Goal: Task Accomplishment & Management: Manage account settings

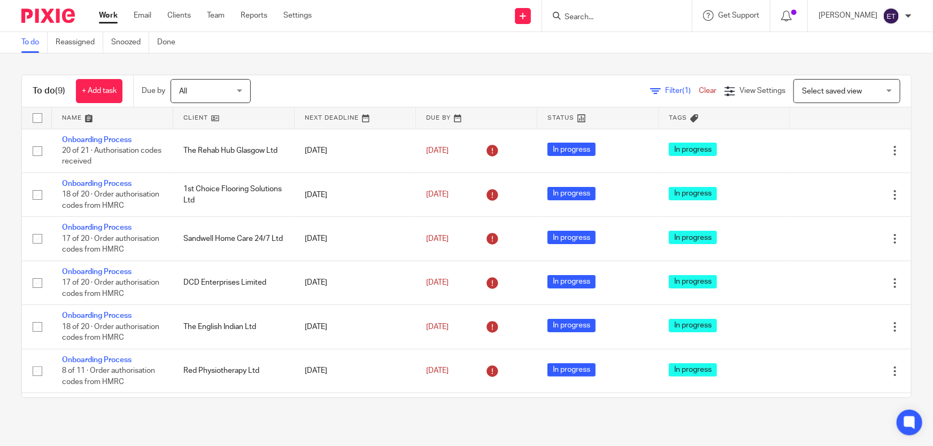
click at [636, 18] on input "Search" at bounding box center [611, 18] width 96 height 10
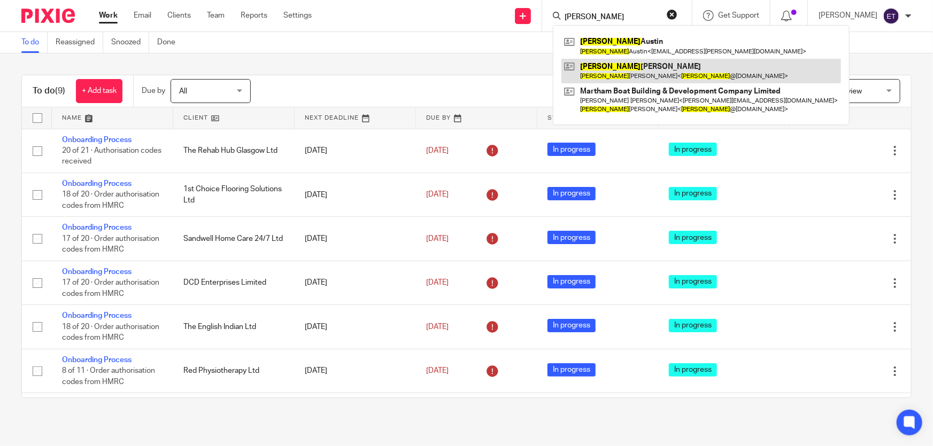
type input "ian"
click at [615, 59] on link at bounding box center [701, 71] width 280 height 25
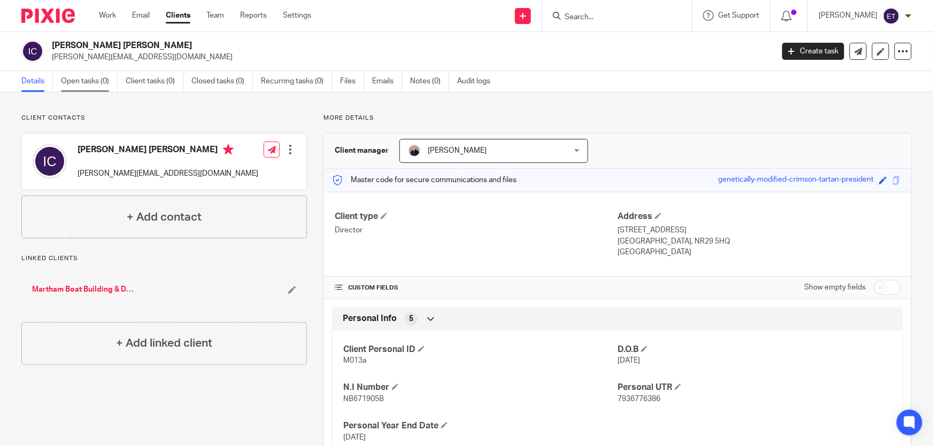
click at [75, 81] on link "Open tasks (0)" at bounding box center [89, 81] width 57 height 21
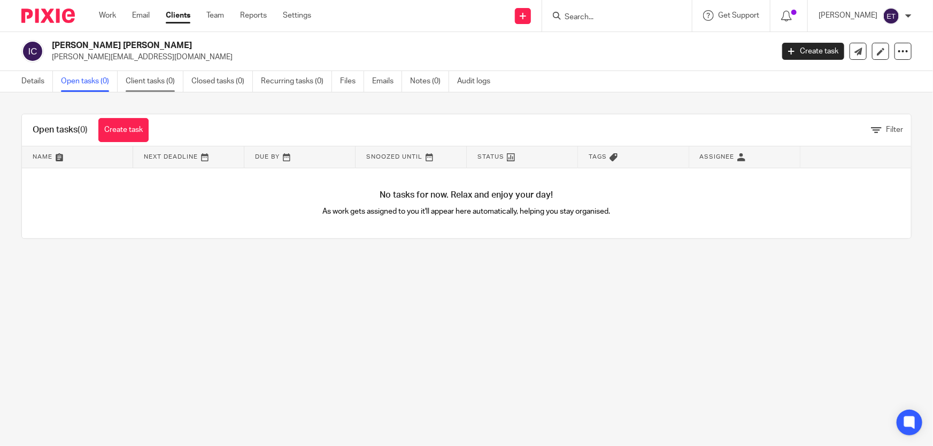
click at [141, 81] on link "Client tasks (0)" at bounding box center [155, 81] width 58 height 21
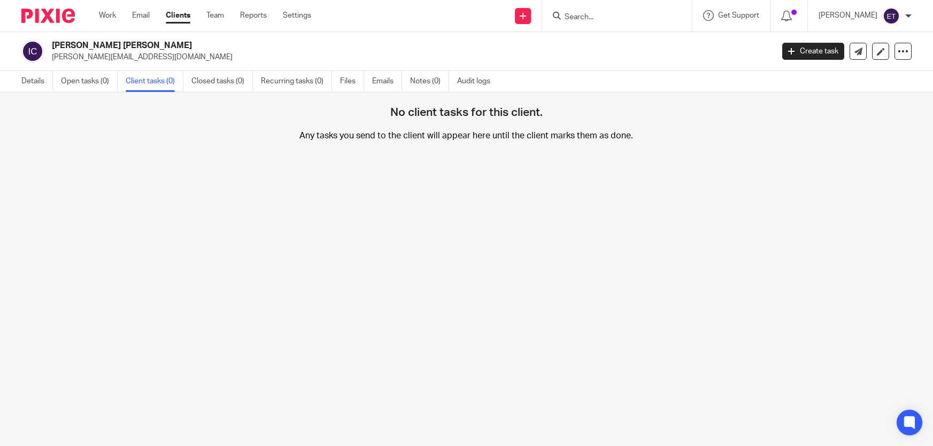
click at [197, 80] on link "Closed tasks (0)" at bounding box center [221, 81] width 61 height 21
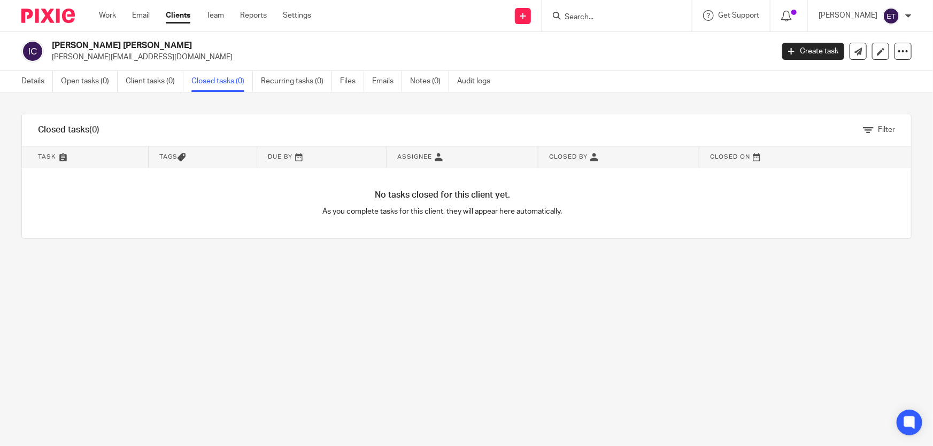
click at [182, 14] on link "Clients" at bounding box center [178, 15] width 25 height 11
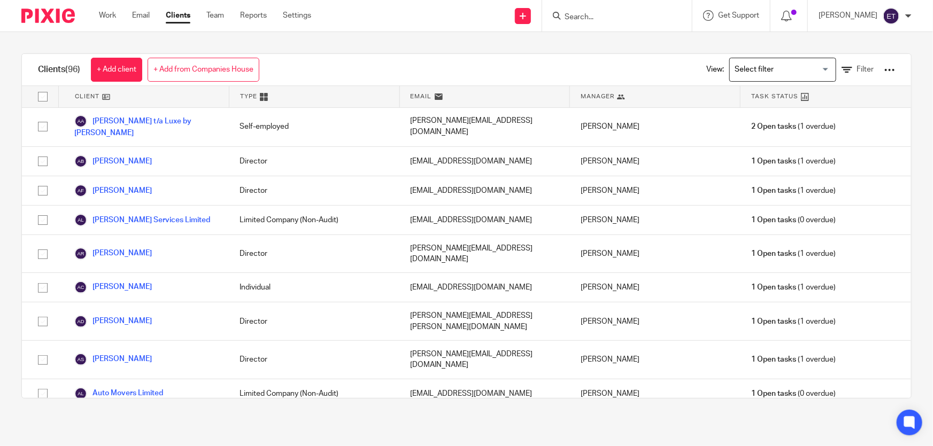
scroll to position [145, 0]
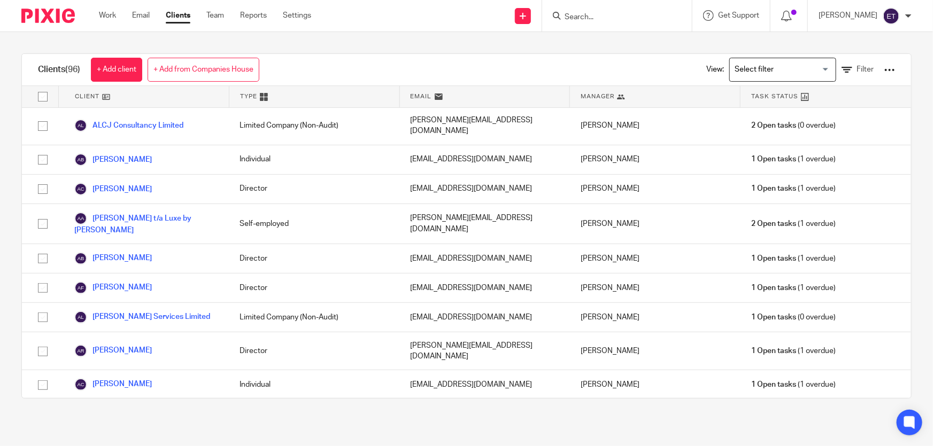
click at [300, 22] on div "Work Email Clients Team Reports Settings Work Email Clients Team Reports Settin…" at bounding box center [207, 16] width 239 height 32
click at [301, 16] on link "Settings" at bounding box center [297, 15] width 28 height 11
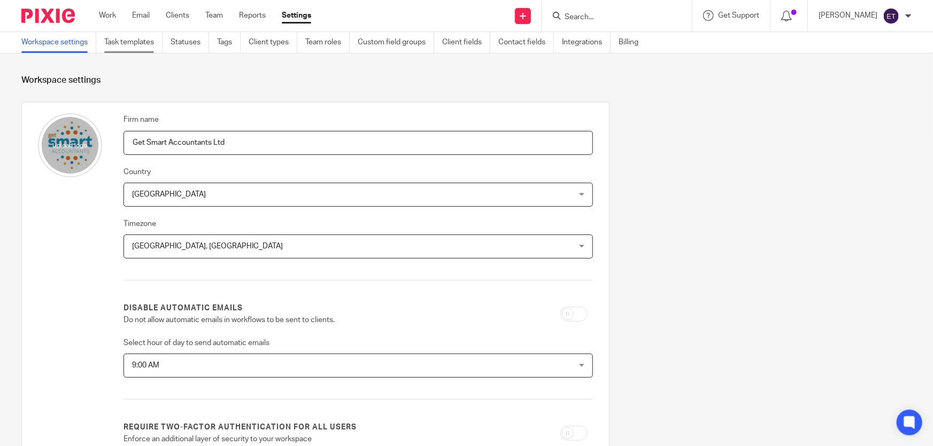
click at [126, 48] on link "Task templates" at bounding box center [133, 42] width 58 height 21
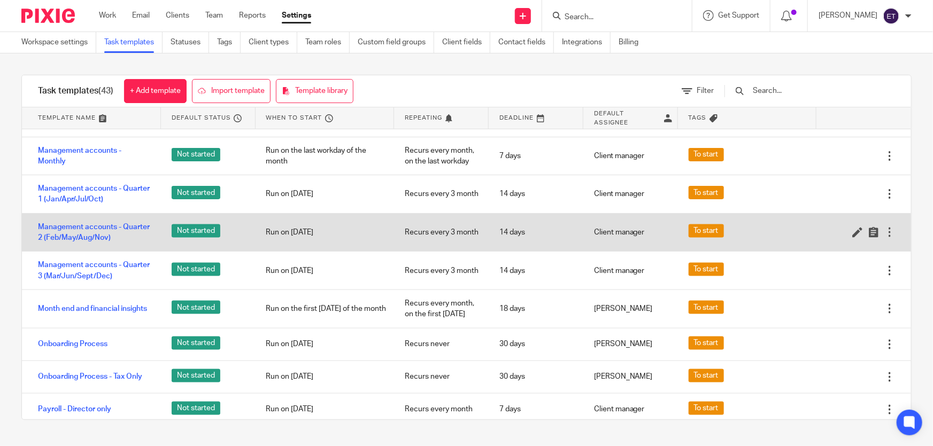
scroll to position [777, 0]
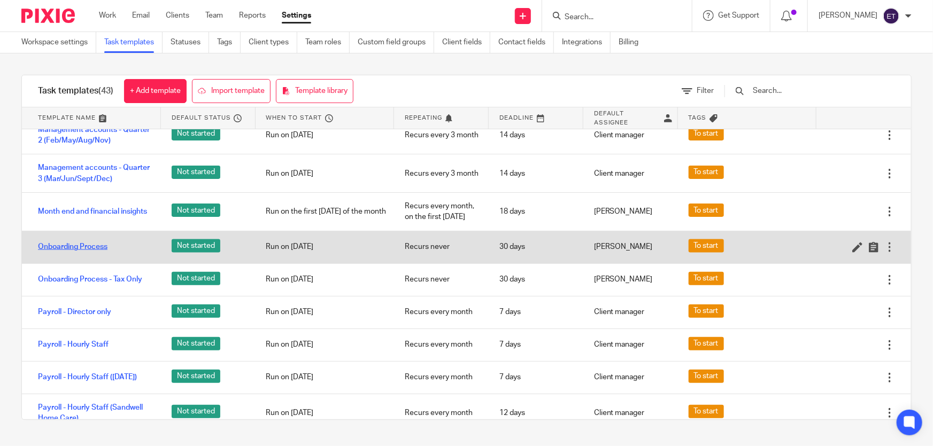
click at [75, 250] on link "Onboarding Process" at bounding box center [72, 247] width 69 height 11
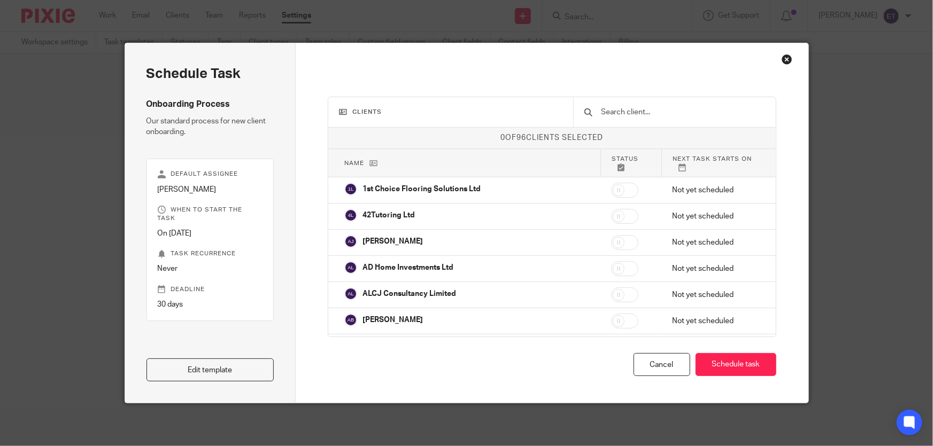
click at [782, 58] on div "Close this dialog window" at bounding box center [786, 59] width 11 height 11
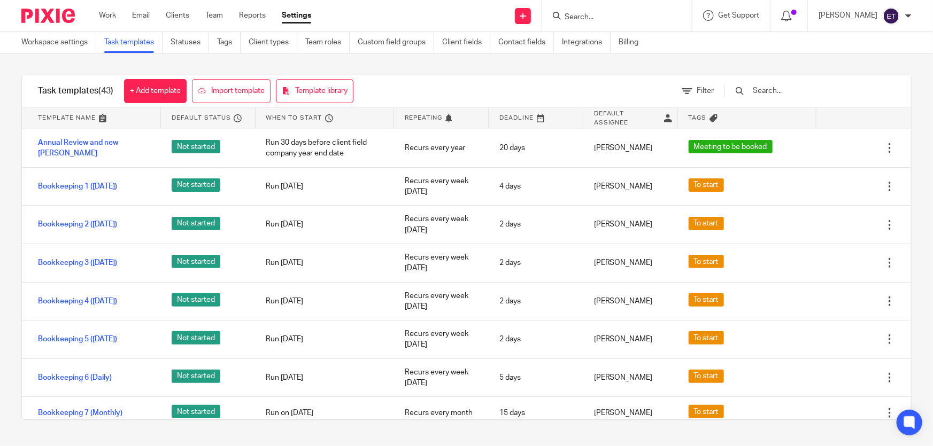
click at [909, 16] on div at bounding box center [908, 16] width 6 height 6
click at [802, 59] on div "Task templates (43) + Add template Import template Template library Filter Temp…" at bounding box center [466, 247] width 933 height 388
click at [736, 18] on span "Get Support" at bounding box center [738, 15] width 41 height 7
click at [785, 21] on div at bounding box center [788, 16] width 15 height 12
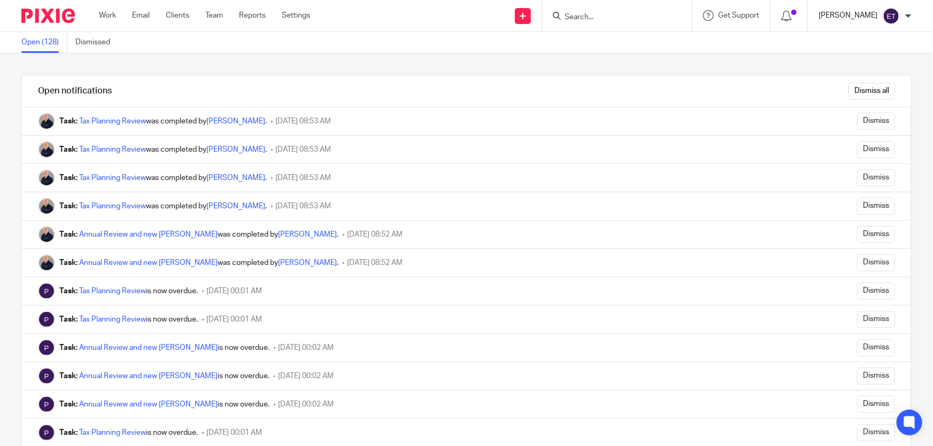
click at [863, 20] on p "[PERSON_NAME]" at bounding box center [847, 15] width 59 height 11
click at [614, 66] on div "Open notifications Dismiss all Task: Tax Planning Review was completed by Paul …" at bounding box center [466, 249] width 933 height 393
click at [114, 15] on link "Work" at bounding box center [107, 15] width 17 height 11
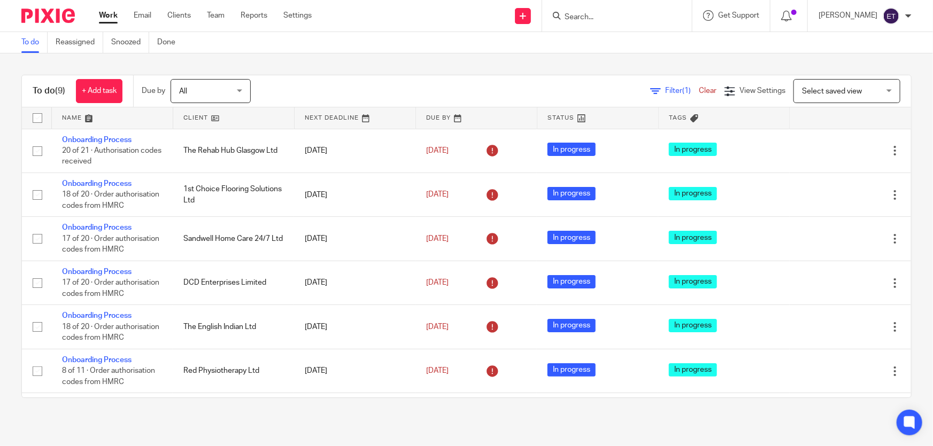
click at [903, 11] on div "[PERSON_NAME]" at bounding box center [864, 15] width 93 height 17
